Goal: Check status

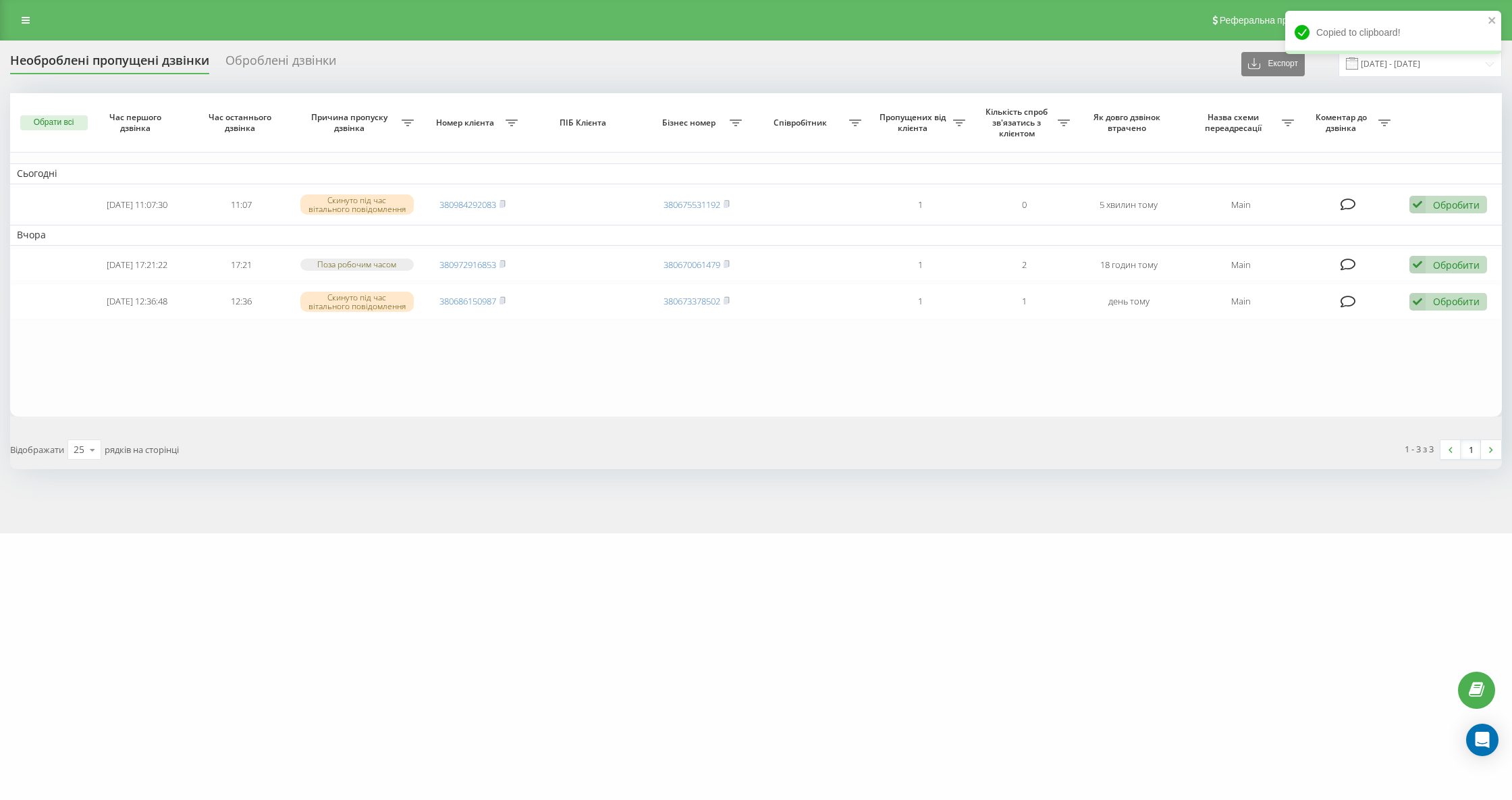
click at [158, 53] on div "Необроблені пропущені дзвінки" at bounding box center [109, 63] width 199 height 21
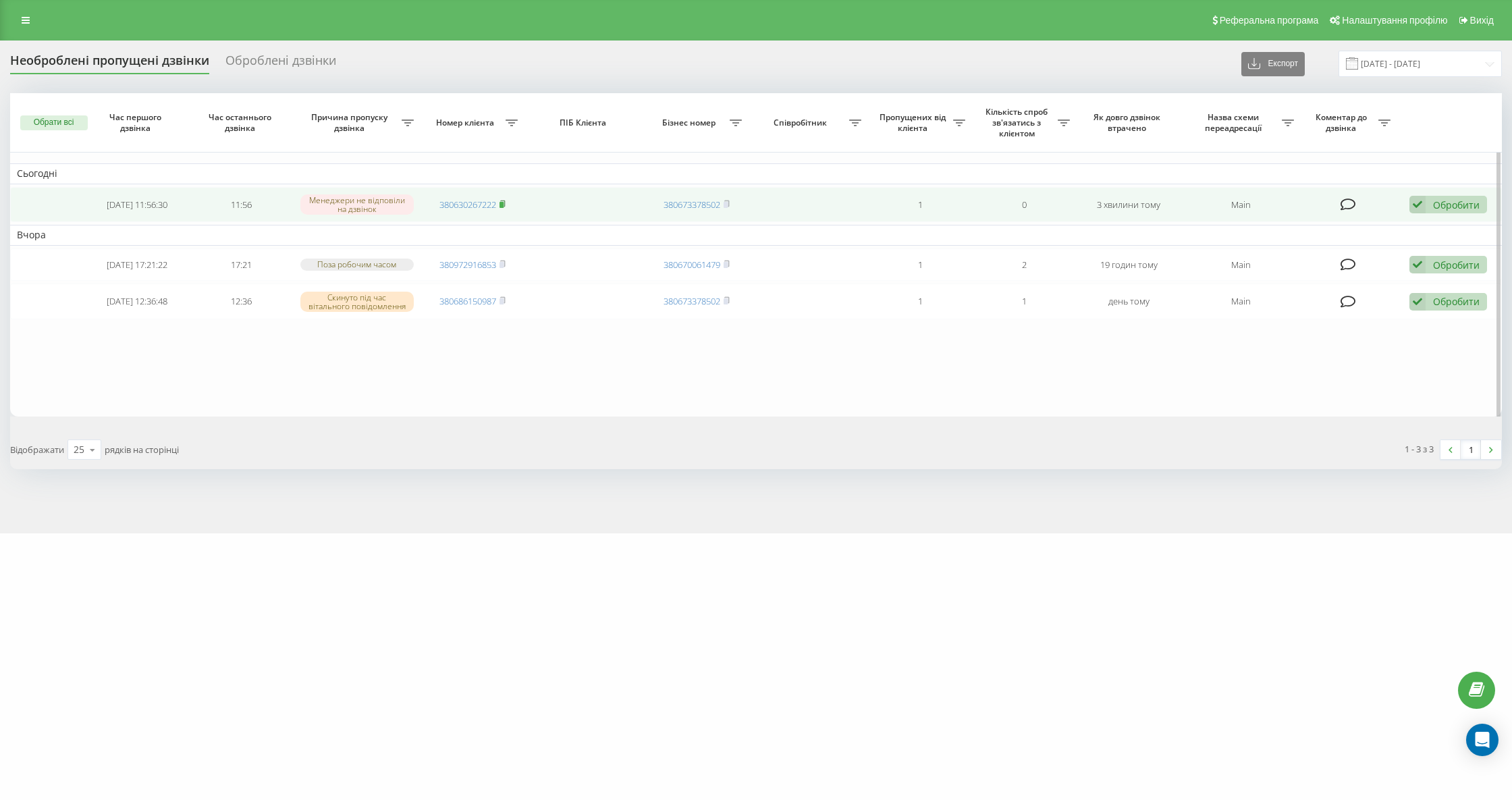
click at [503, 202] on rect at bounding box center [501, 205] width 4 height 6
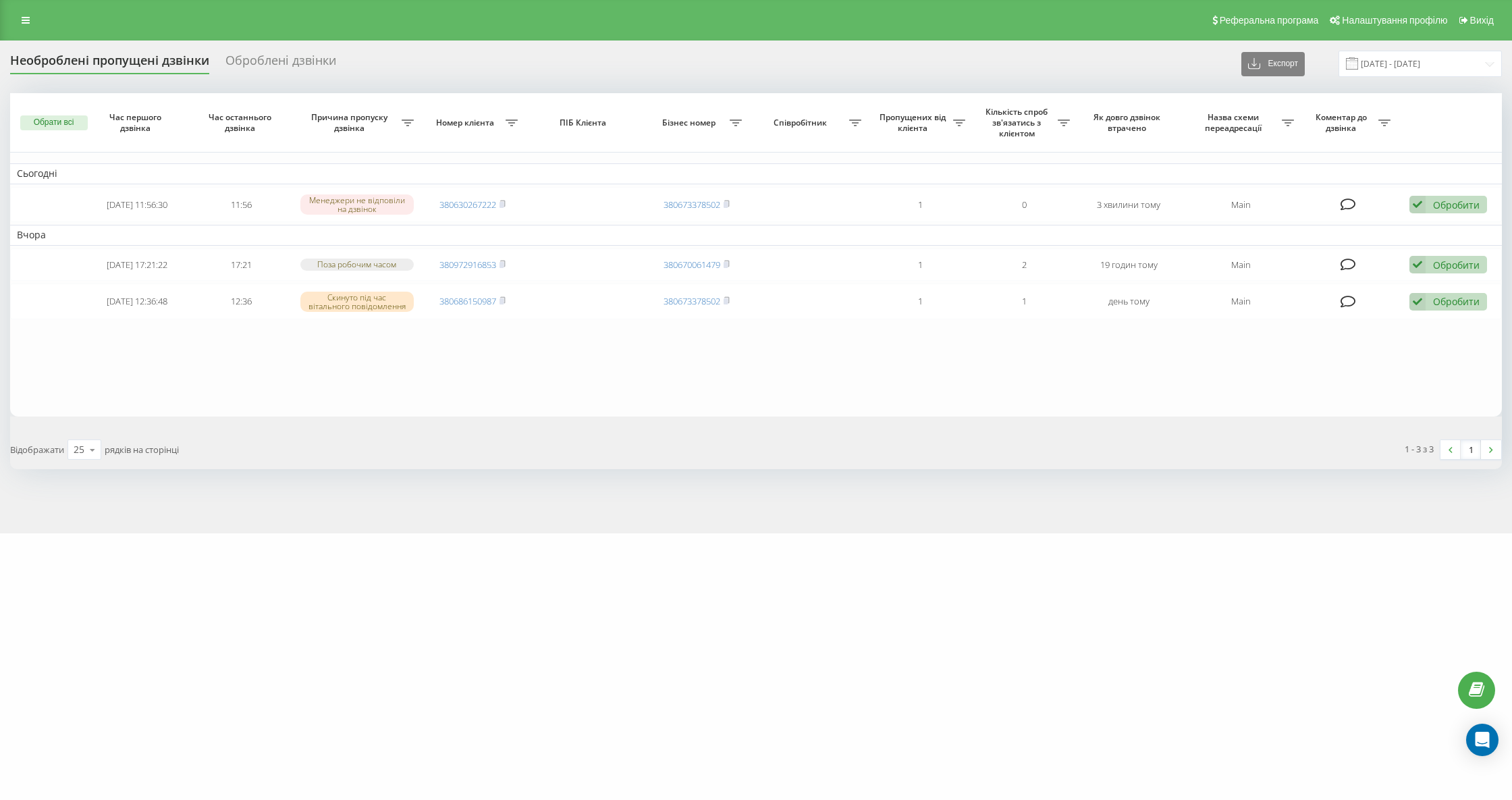
click at [148, 69] on div "Необроблені пропущені дзвінки" at bounding box center [109, 63] width 199 height 21
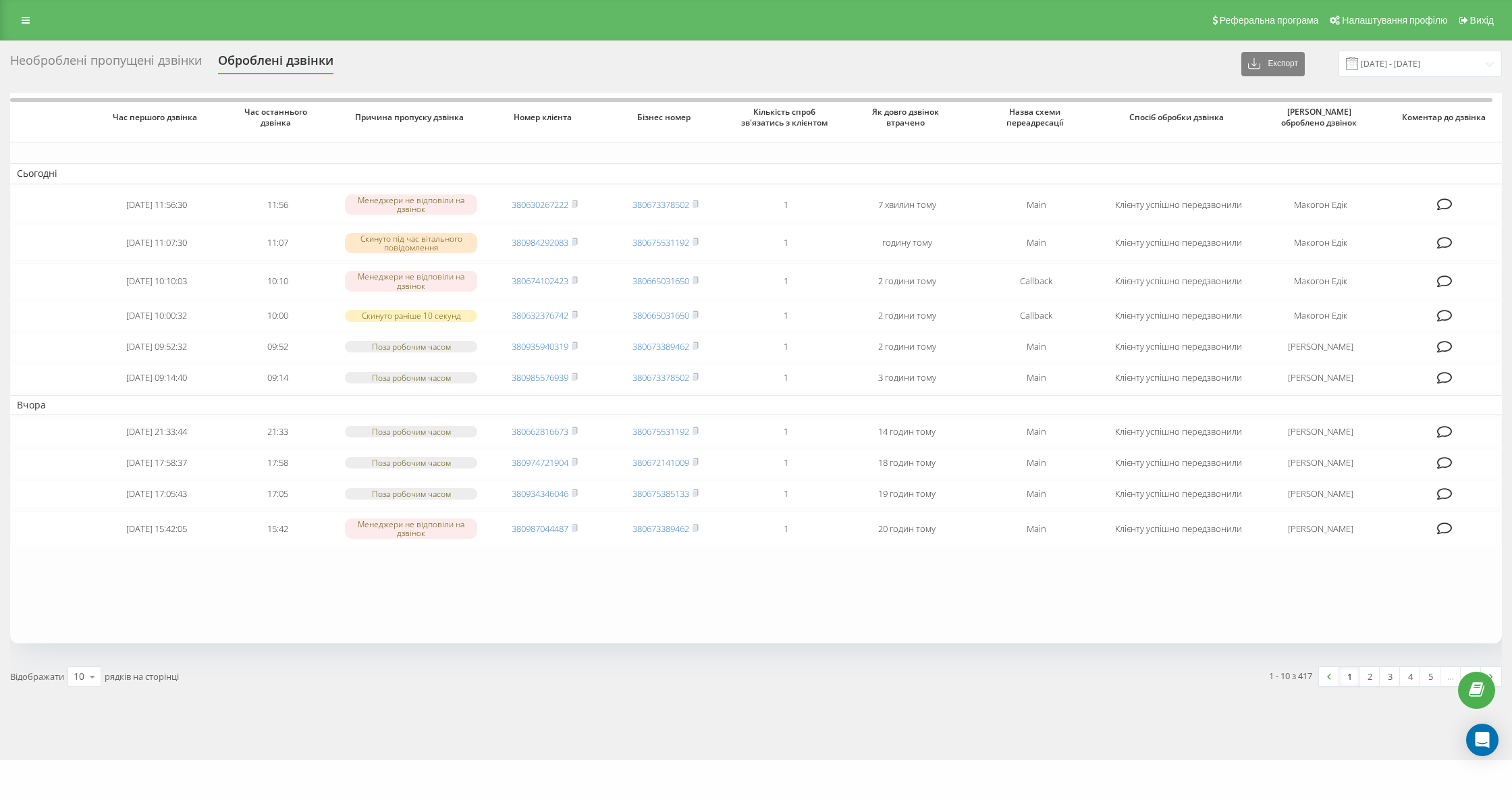
click at [158, 62] on div "Необроблені пропущені дзвінки" at bounding box center [106, 63] width 191 height 21
